Goal: Task Accomplishment & Management: Manage account settings

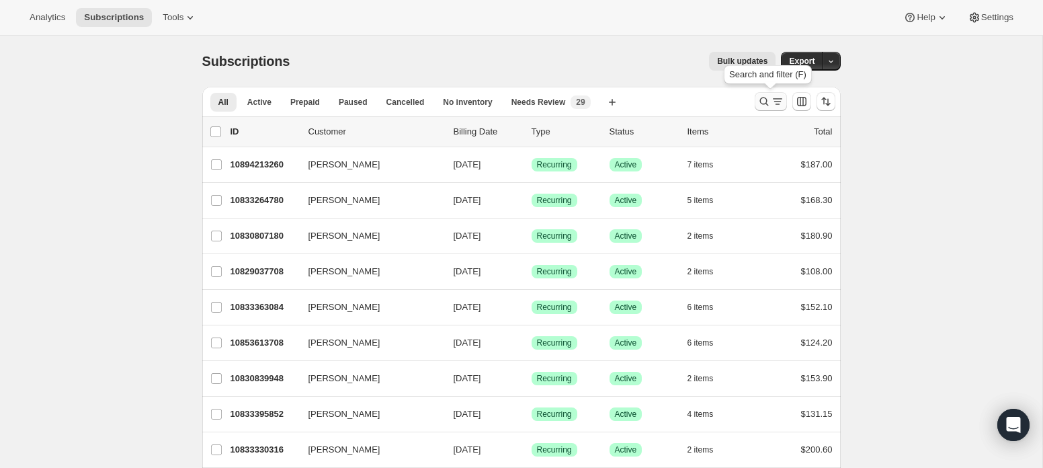
click at [761, 102] on icon "Search and filter results" at bounding box center [763, 101] width 13 height 13
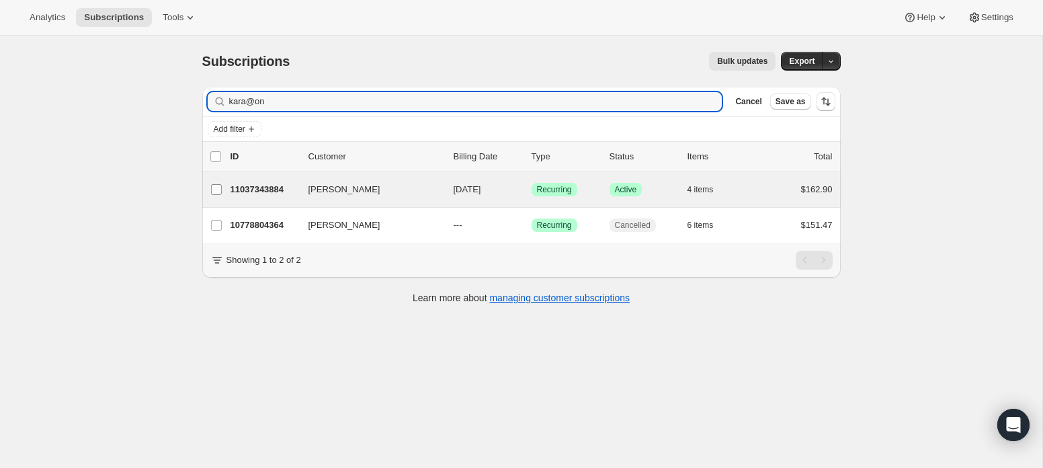
type input "kara@on"
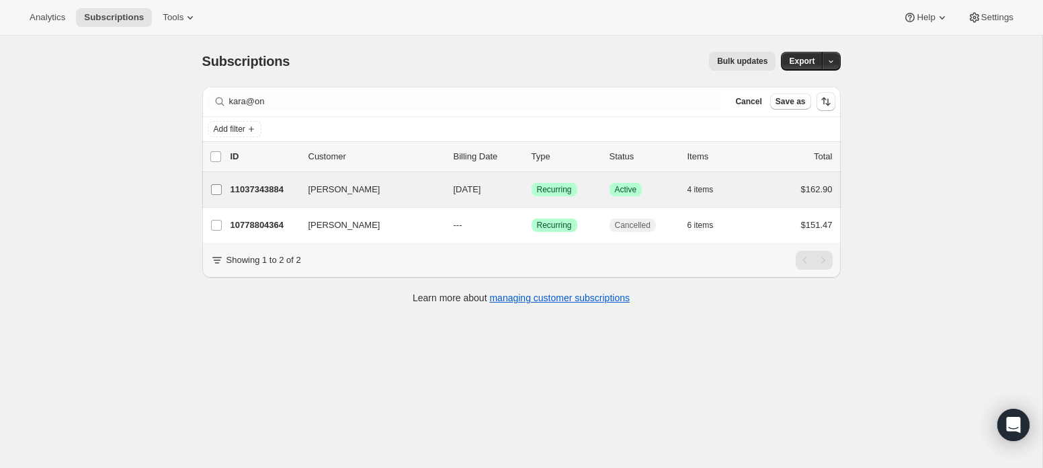
click at [218, 189] on input "[PERSON_NAME]" at bounding box center [216, 189] width 11 height 11
checkbox input "true"
click at [675, 158] on span "Update next billing date" at bounding box center [683, 156] width 91 height 11
select select "13"
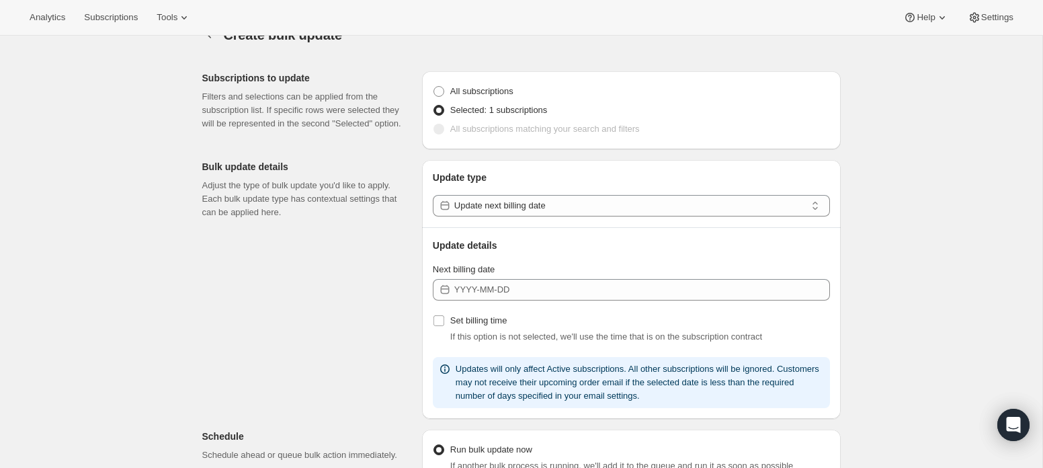
scroll to position [28, 0]
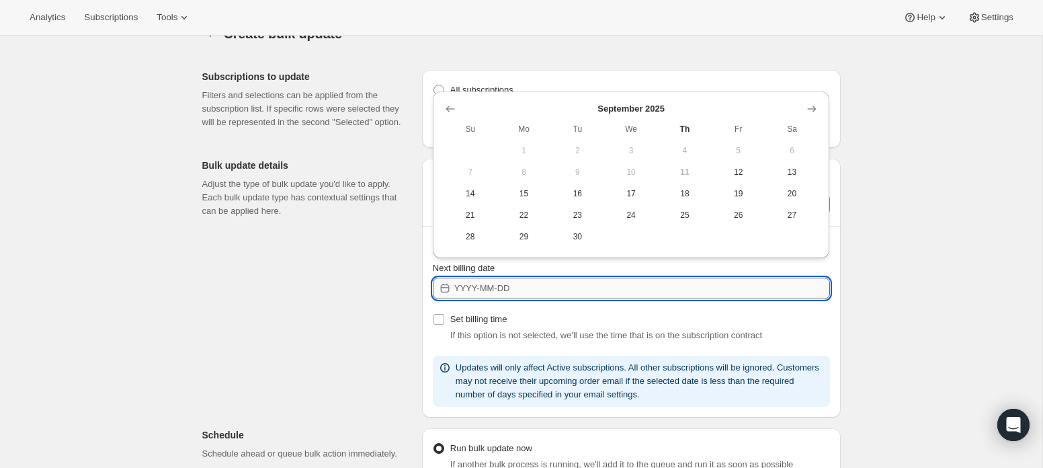
click at [530, 295] on input "Next billing date" at bounding box center [642, 289] width 376 height 22
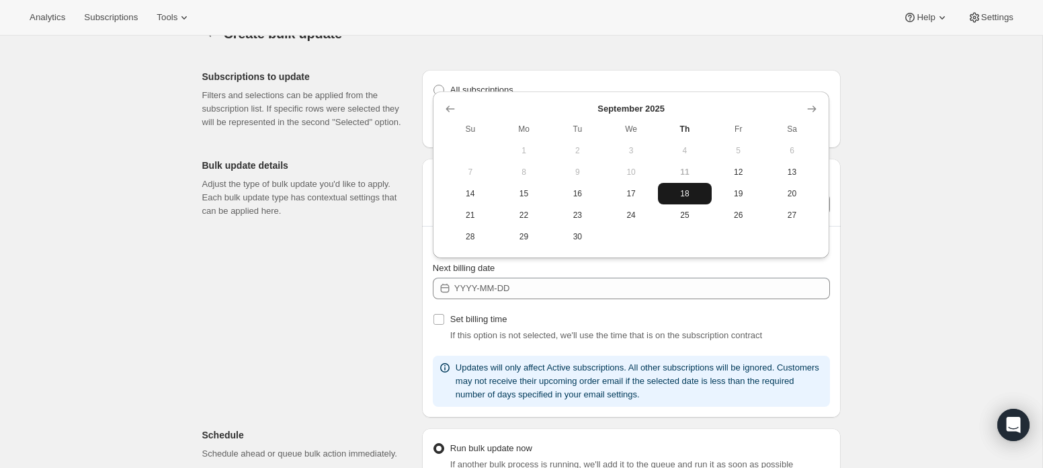
click at [684, 189] on span "18" at bounding box center [684, 193] width 43 height 11
type input "[DATE]"
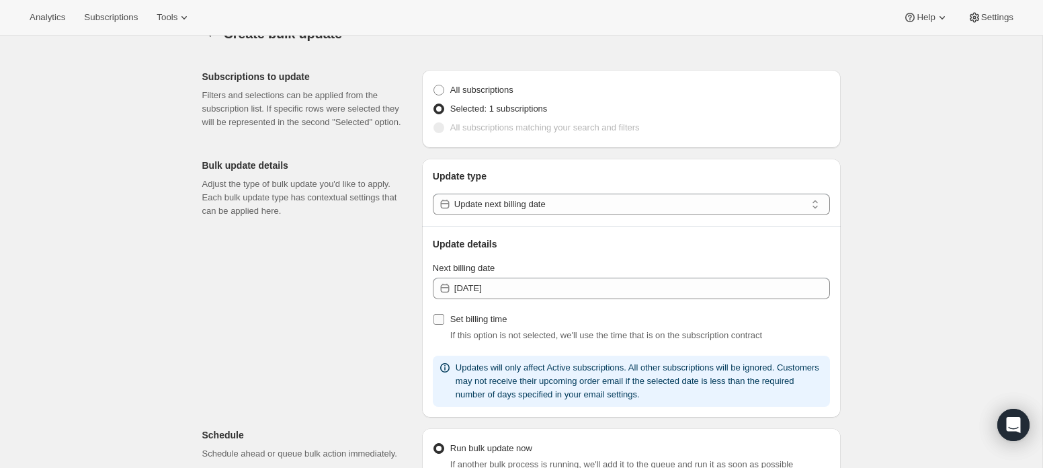
click at [438, 323] on input "Set billing time" at bounding box center [438, 319] width 11 height 11
checkbox input "true"
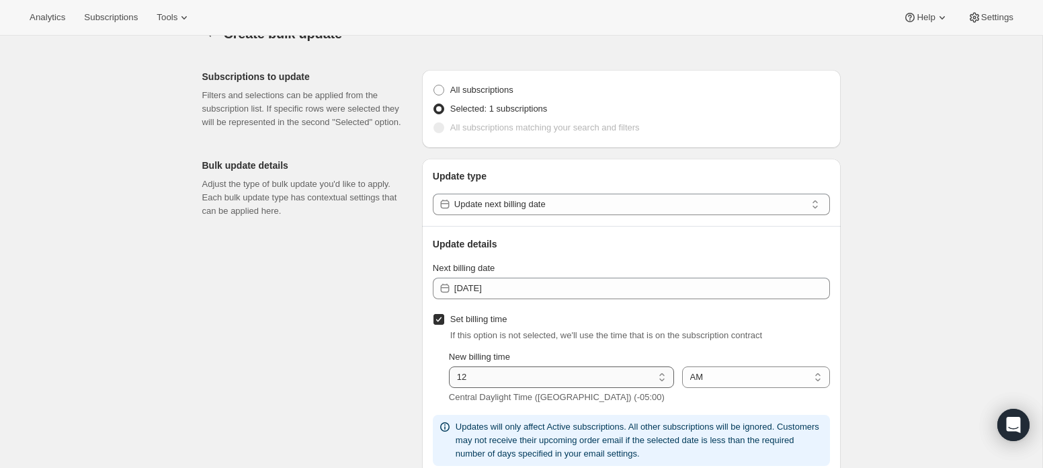
click at [482, 383] on select "01 02 03 04 05 06 07 08 09 10 11 12" at bounding box center [561, 377] width 225 height 22
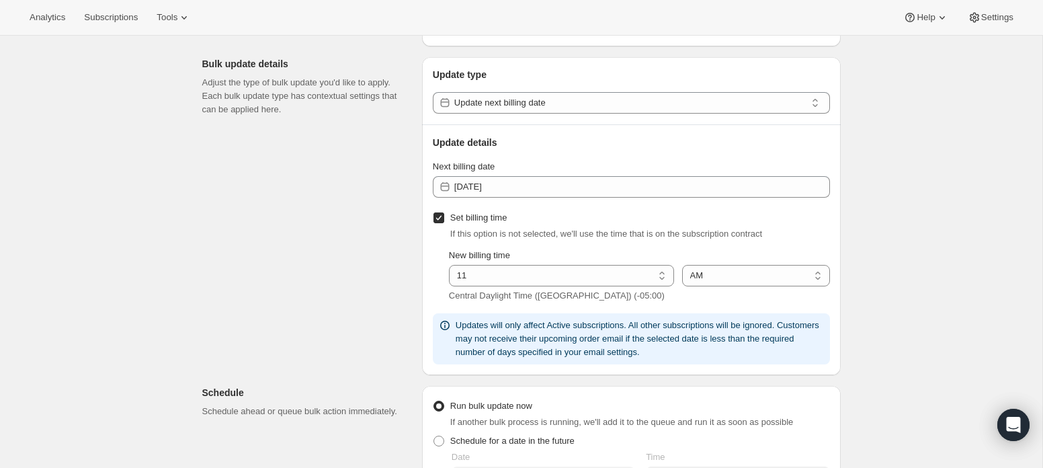
scroll to position [114, 0]
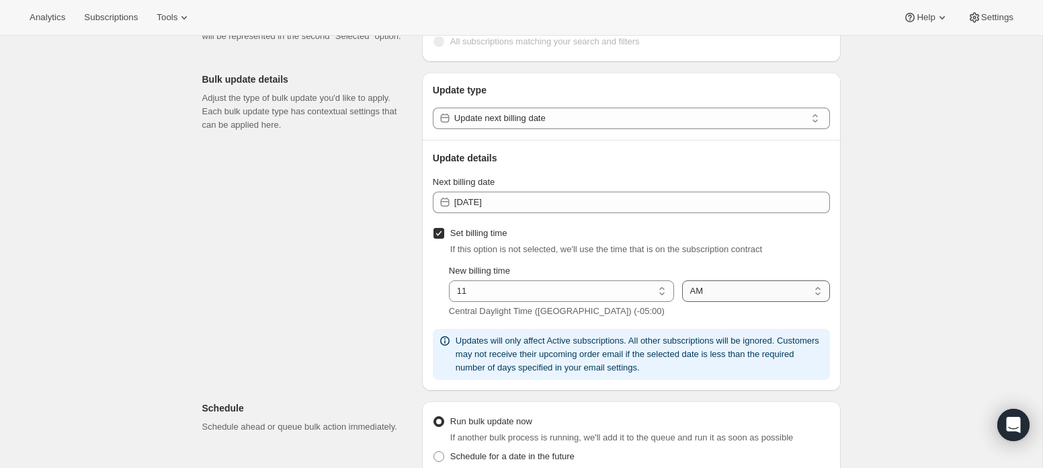
click at [717, 294] on select "AM PM" at bounding box center [756, 291] width 148 height 22
click at [607, 290] on select "01 02 03 04 05 06 07 08 09 10 11 12" at bounding box center [561, 291] width 225 height 22
select select "1"
click at [706, 290] on select "AM PM" at bounding box center [756, 291] width 148 height 22
select select "pm"
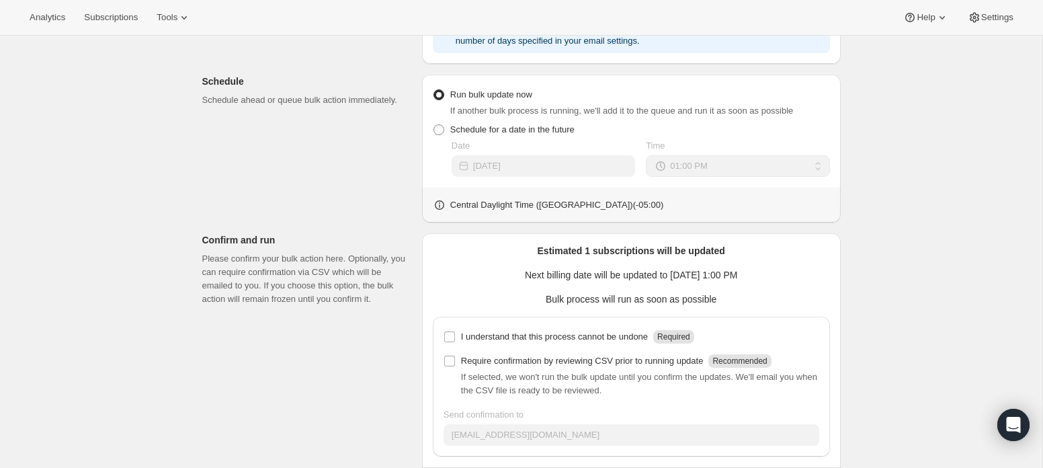
scroll to position [446, 0]
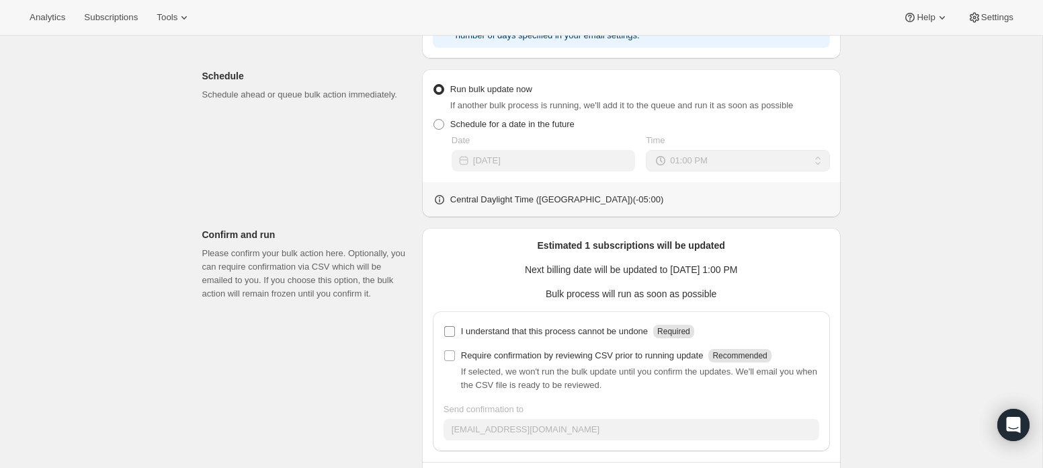
click at [449, 330] on input "I understand that this process cannot be undone Required" at bounding box center [449, 331] width 11 height 11
checkbox input "true"
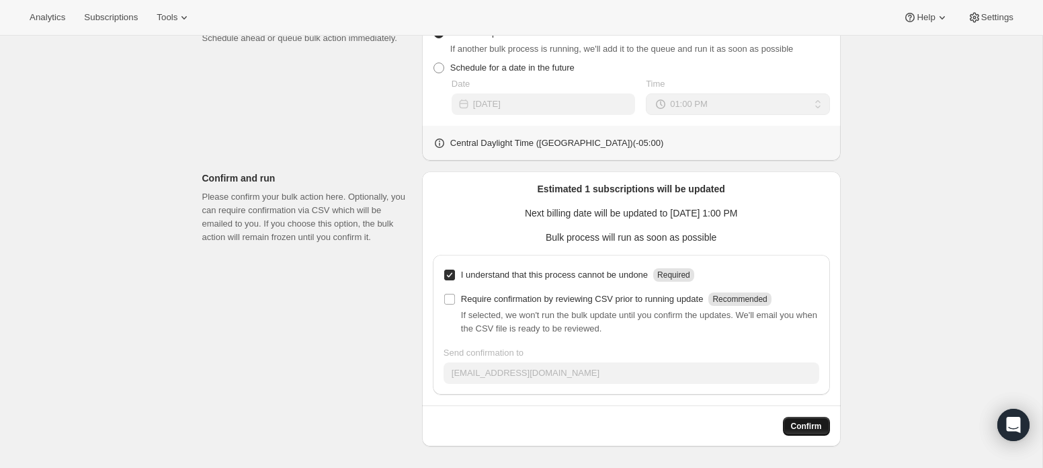
click at [818, 423] on span "Confirm" at bounding box center [806, 426] width 31 height 11
